Goal: Find specific page/section: Find specific page/section

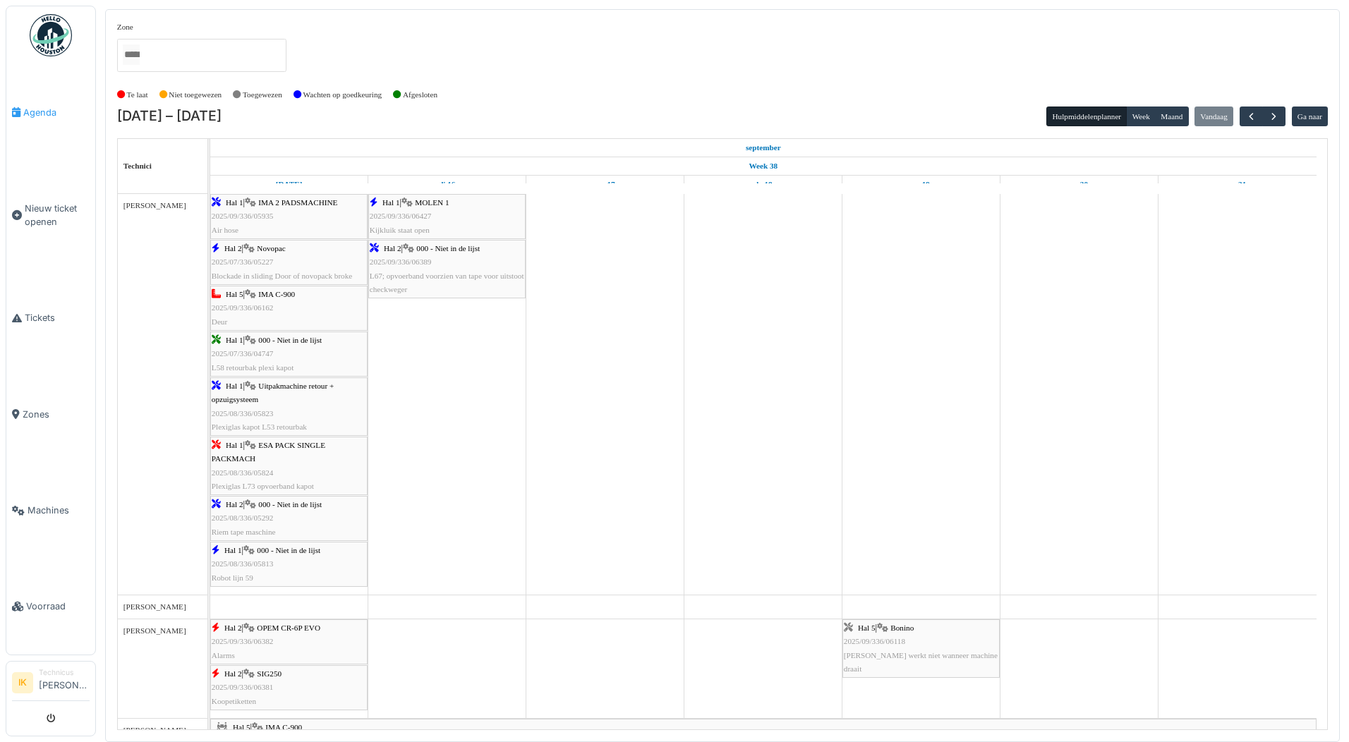
click at [24, 111] on span "Agenda" at bounding box center [56, 112] width 66 height 13
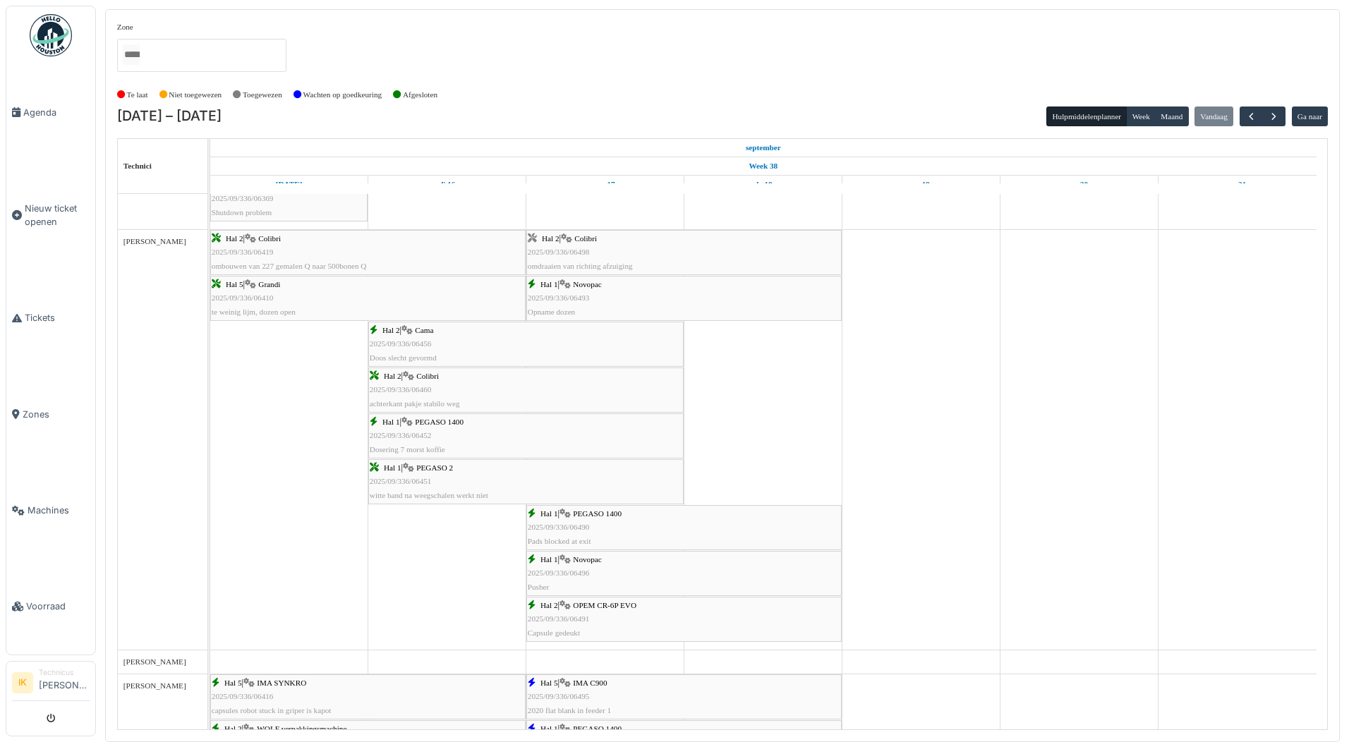
scroll to position [1130, 0]
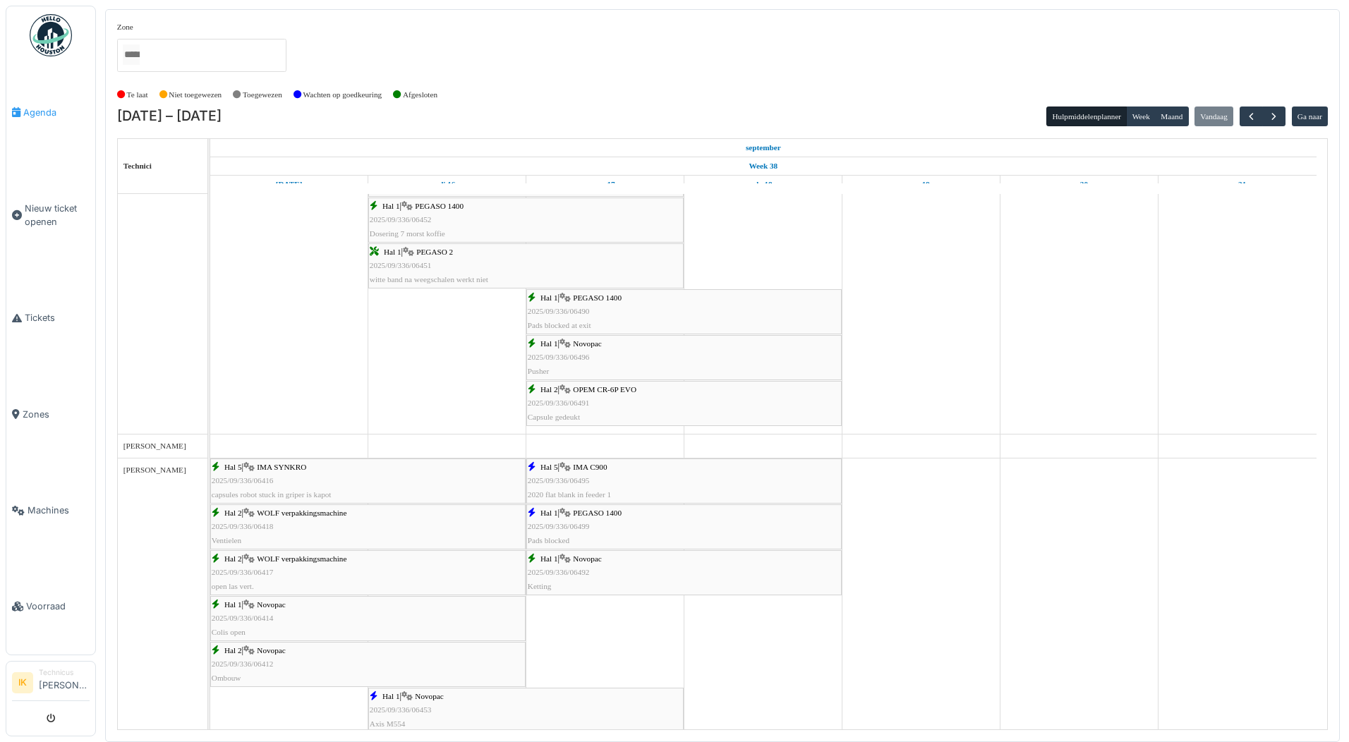
click at [39, 114] on span "Agenda" at bounding box center [56, 112] width 66 height 13
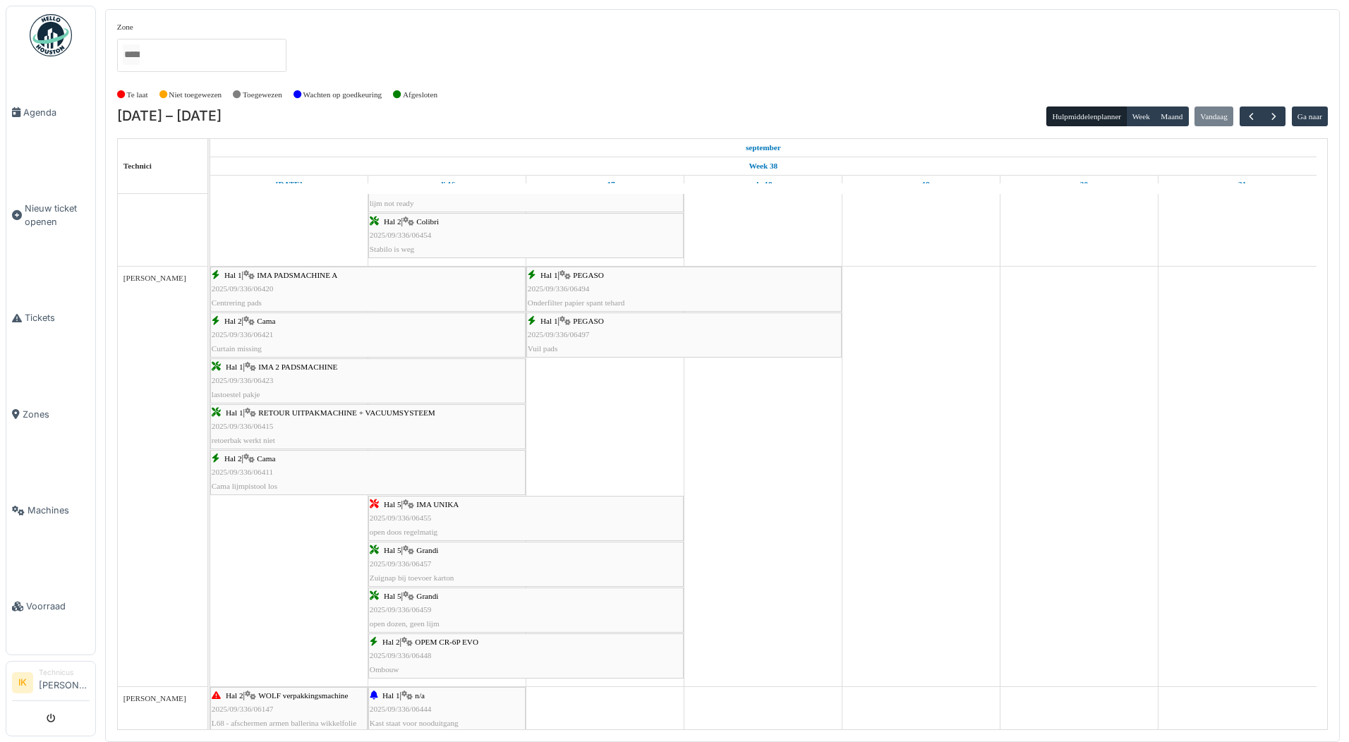
scroll to position [1672, 0]
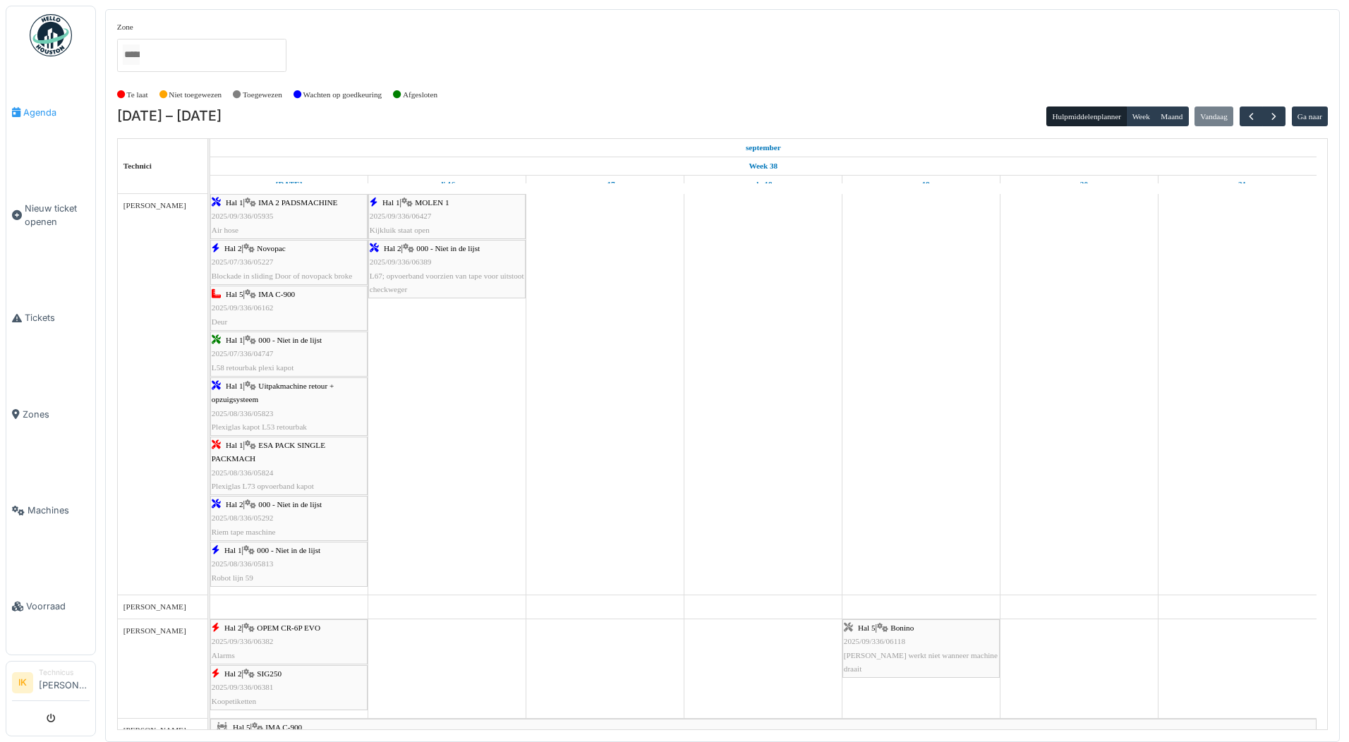
click at [47, 109] on span "Agenda" at bounding box center [56, 112] width 66 height 13
